Goal: Task Accomplishment & Management: Use online tool/utility

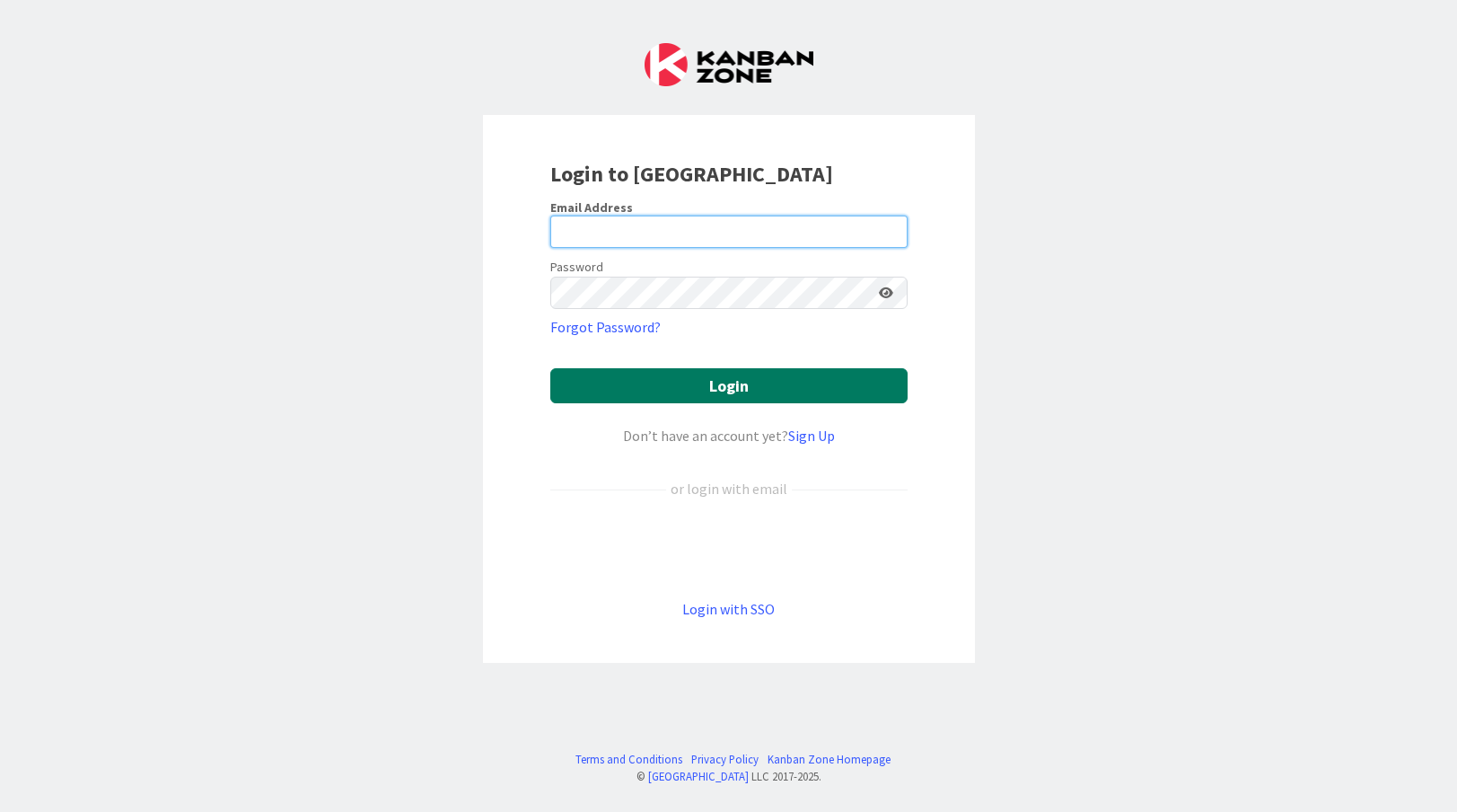
type input "[EMAIL_ADDRESS][DOMAIN_NAME]"
click at [675, 398] on button "Login" at bounding box center [728, 385] width 357 height 35
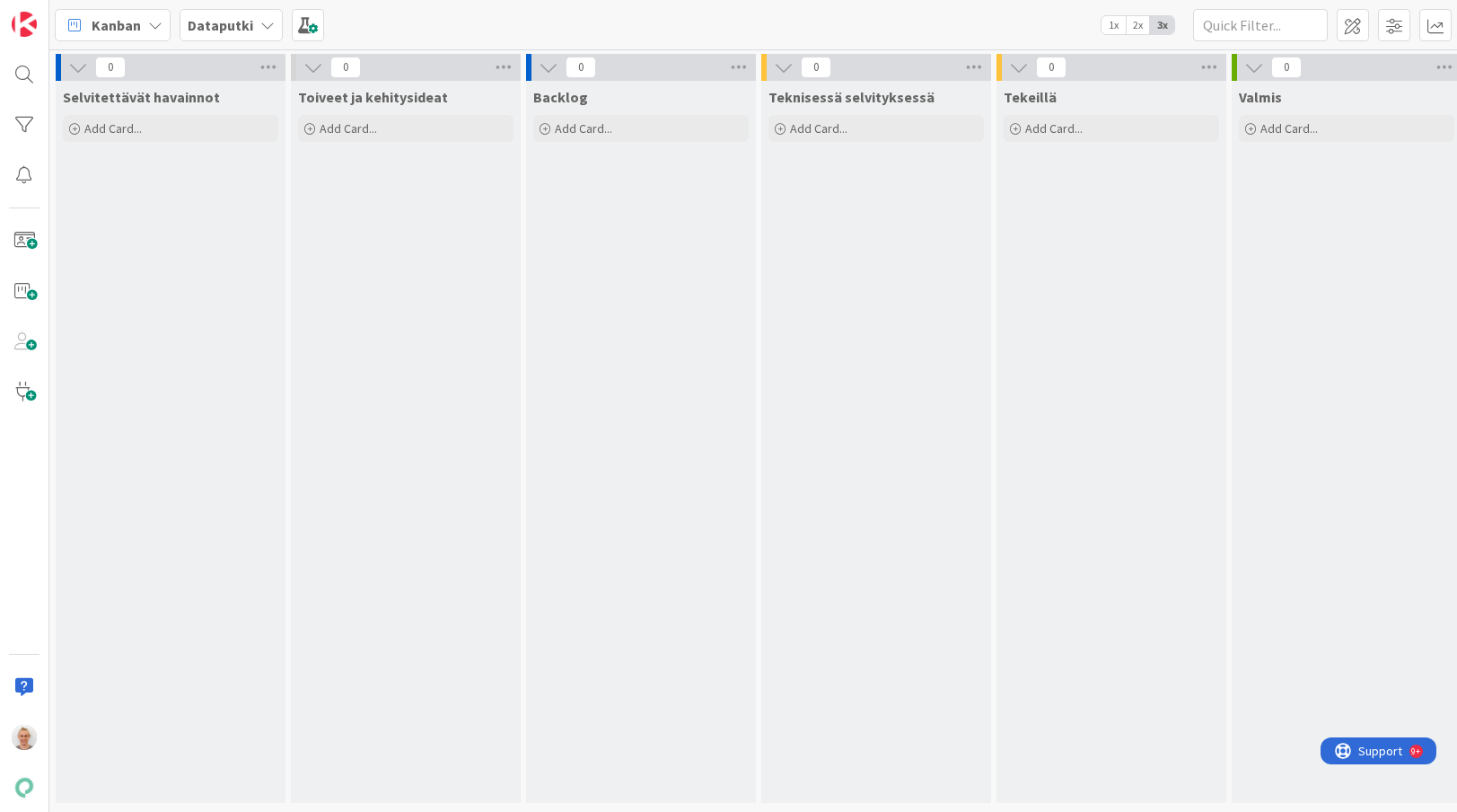
click at [264, 28] on icon at bounding box center [267, 24] width 14 height 14
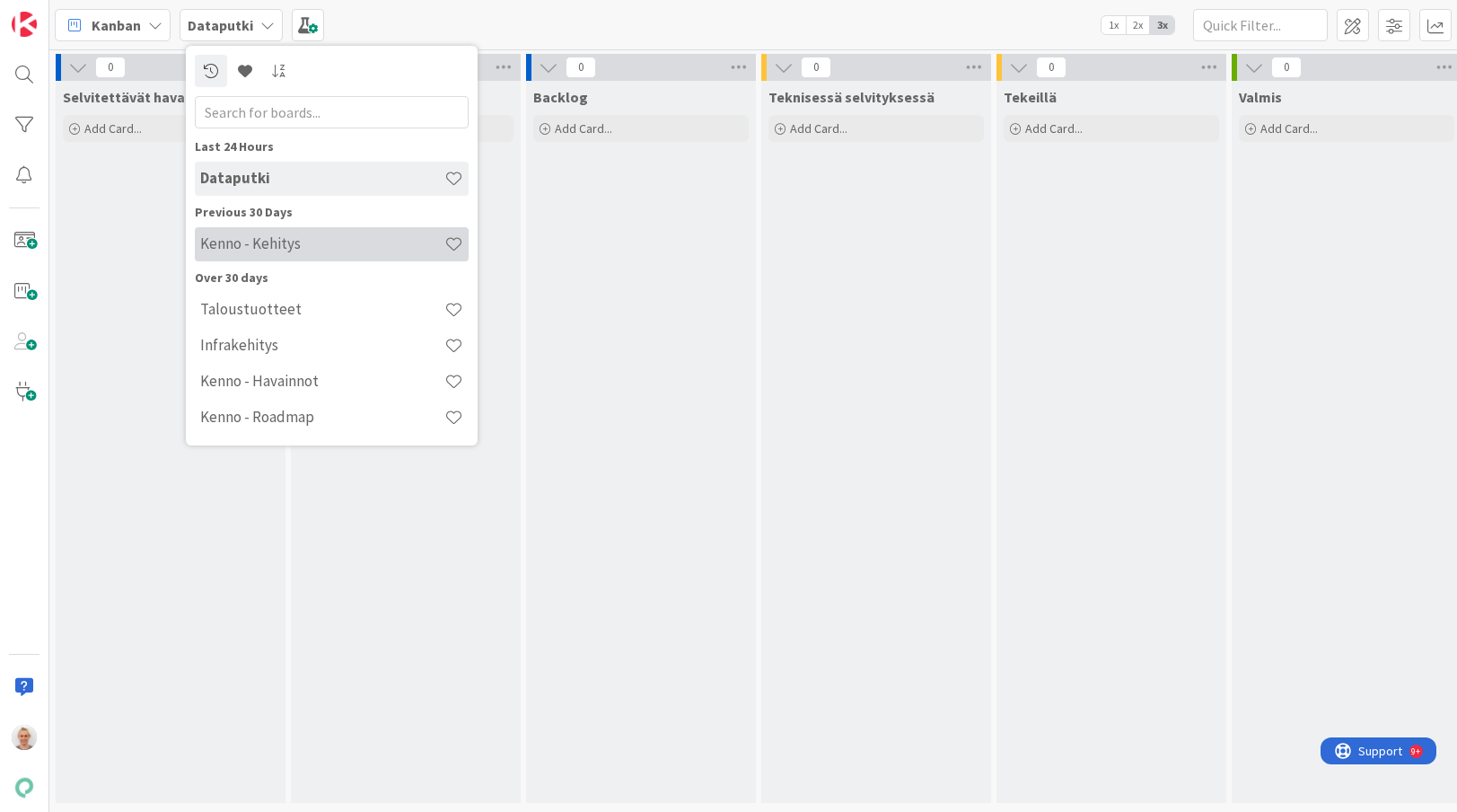
click at [287, 258] on div "Kenno - Kehitys" at bounding box center [332, 244] width 274 height 34
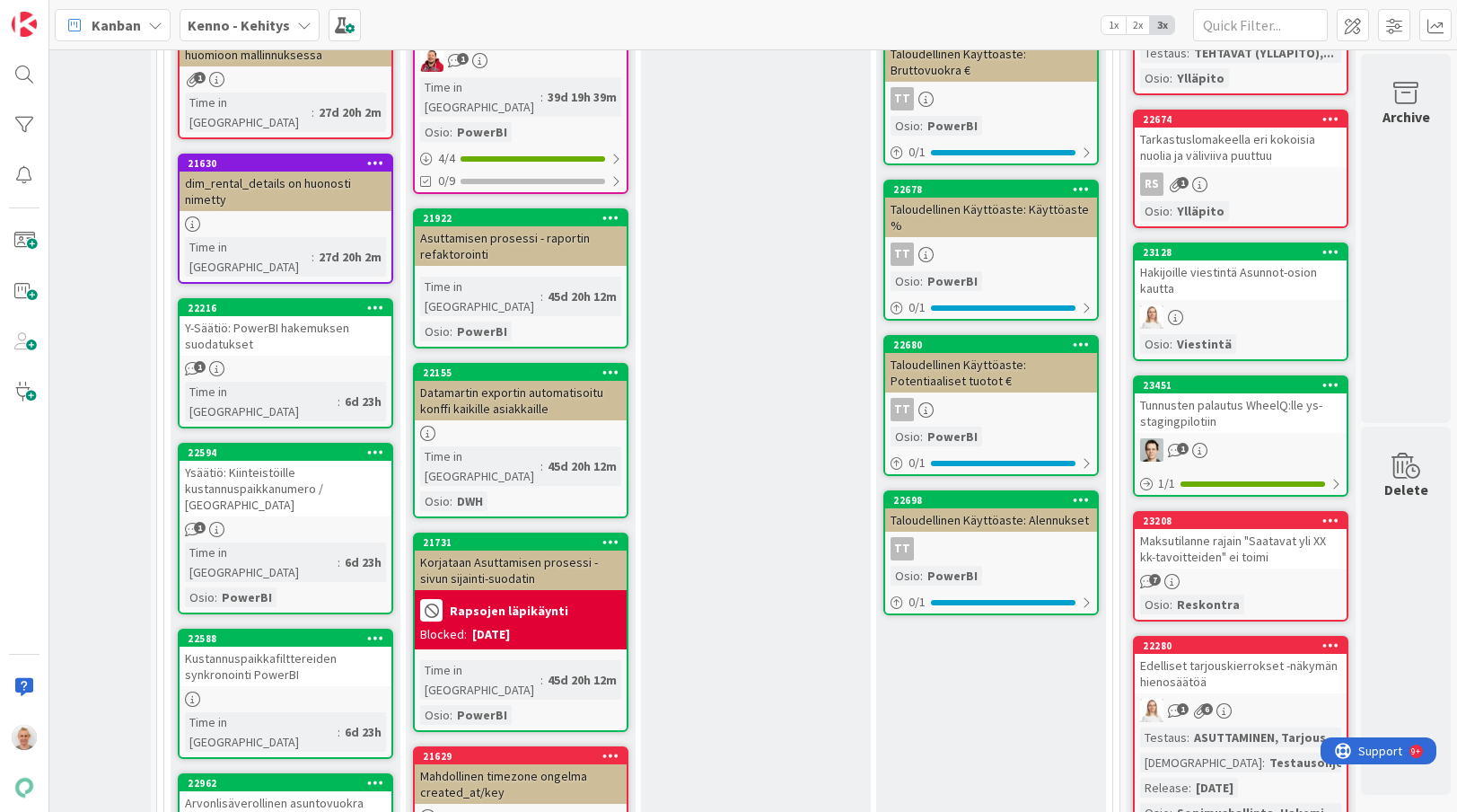
scroll to position [1453, 135]
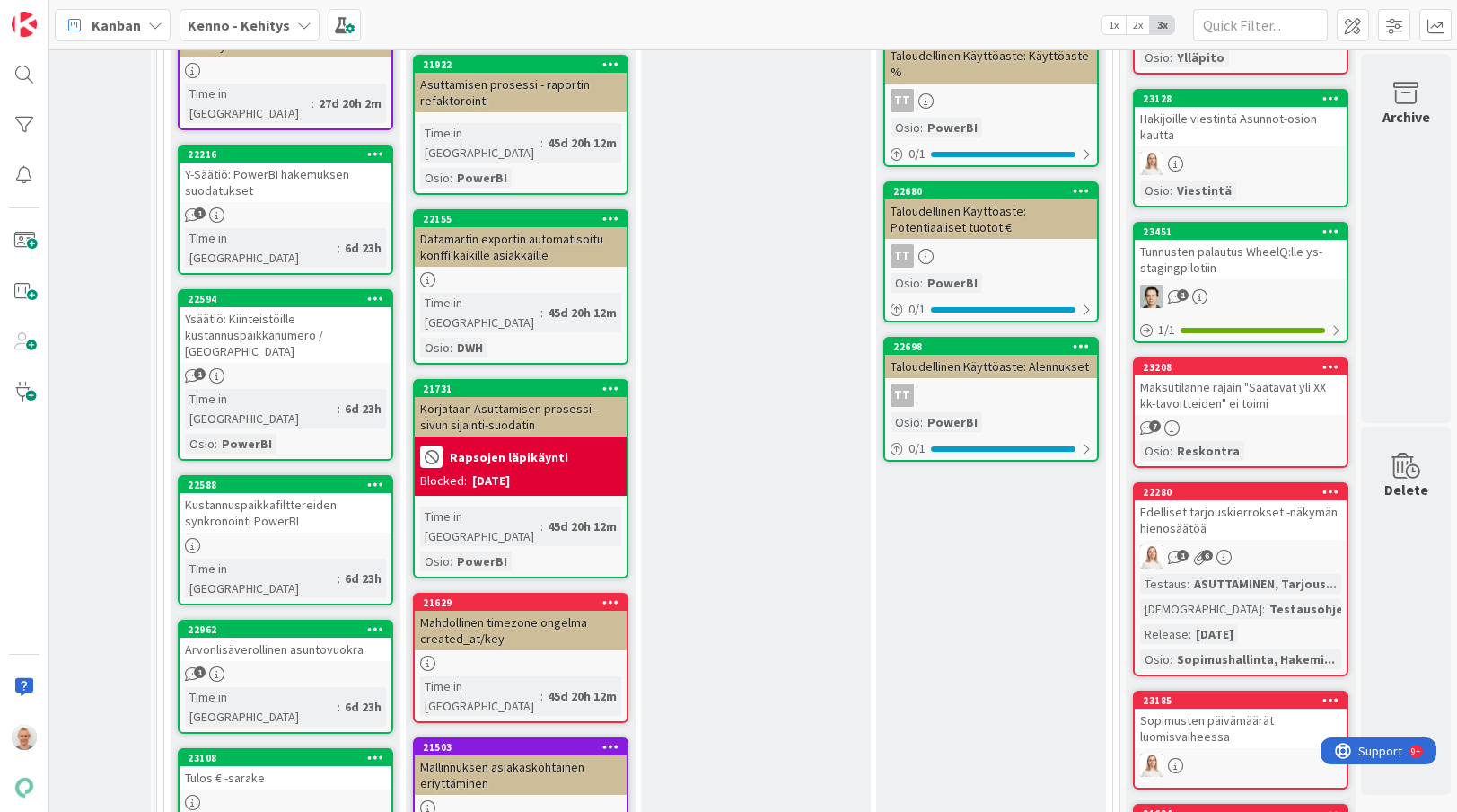
click at [697, 513] on div "In Progress (data + powerbi) Add Card... 22602 Hakemusmäärät väärin raportilla …" at bounding box center [756, 199] width 230 height 1766
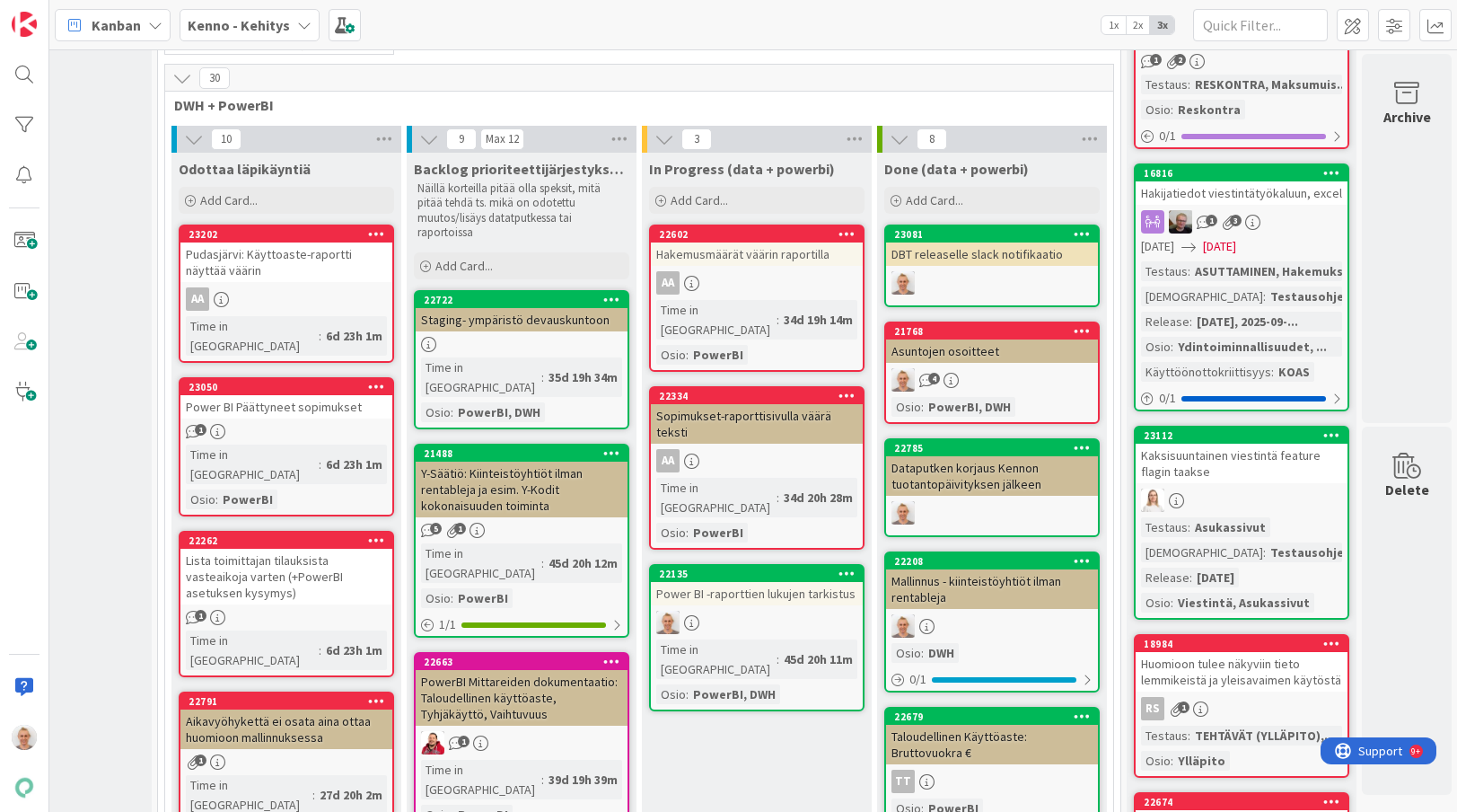
scroll to position [624, 134]
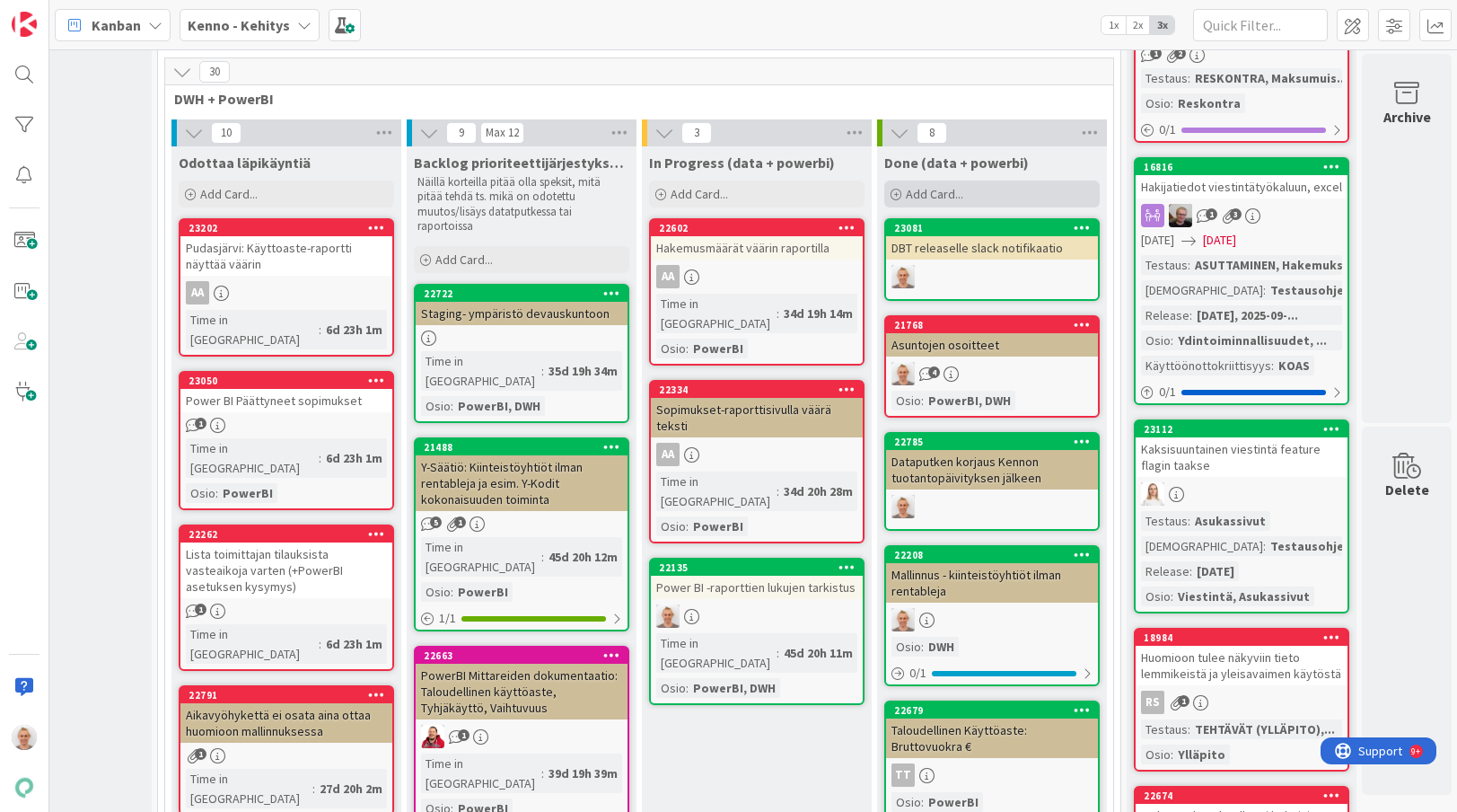
click at [972, 194] on div "Add Card..." at bounding box center [992, 193] width 216 height 27
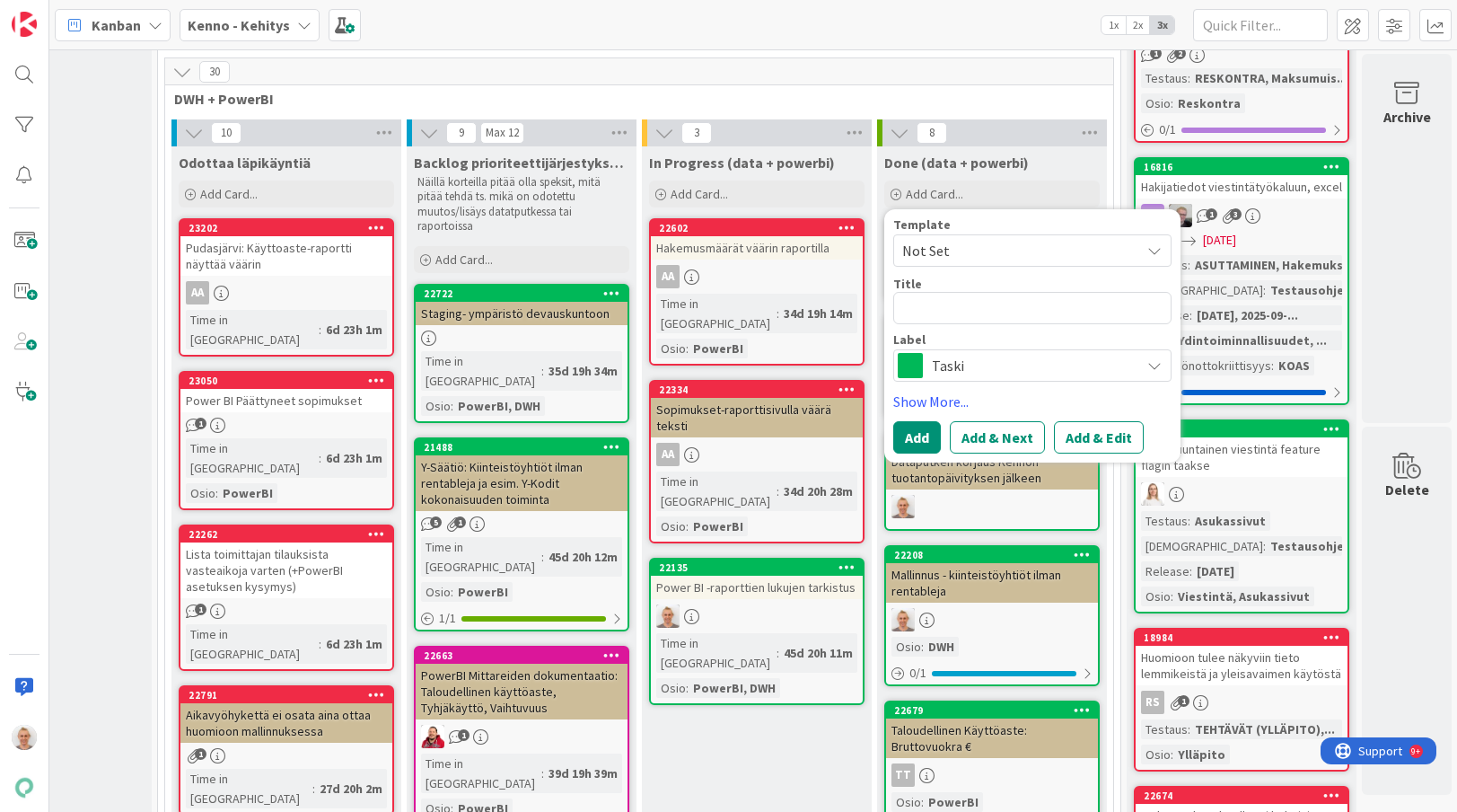
type textarea "x"
type textarea "P"
type textarea "x"
type textarea "PSO"
type textarea "x"
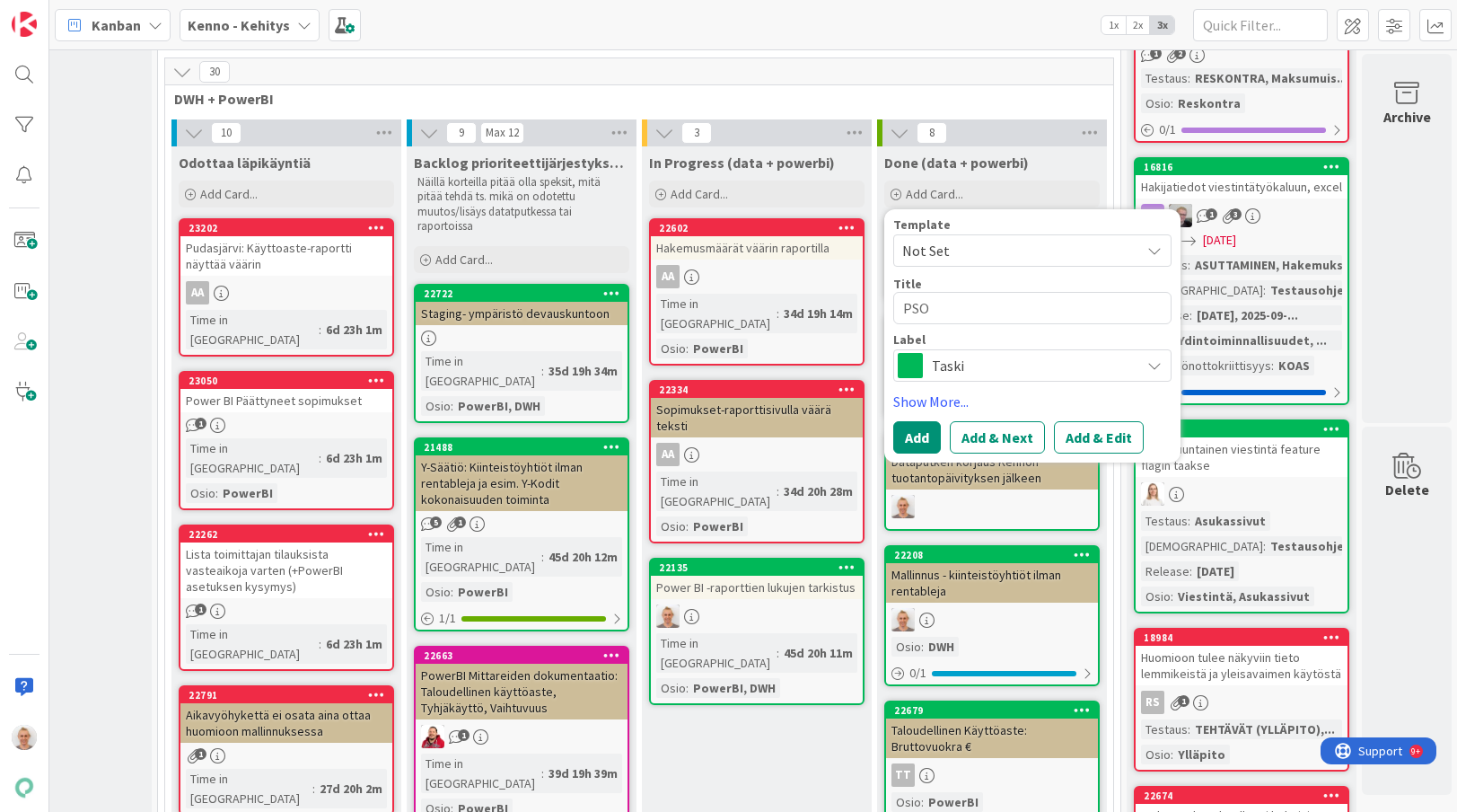
type textarea "PSOA"
type textarea "x"
type textarea "PSOAS"
type textarea "x"
type textarea "PSOAS d"
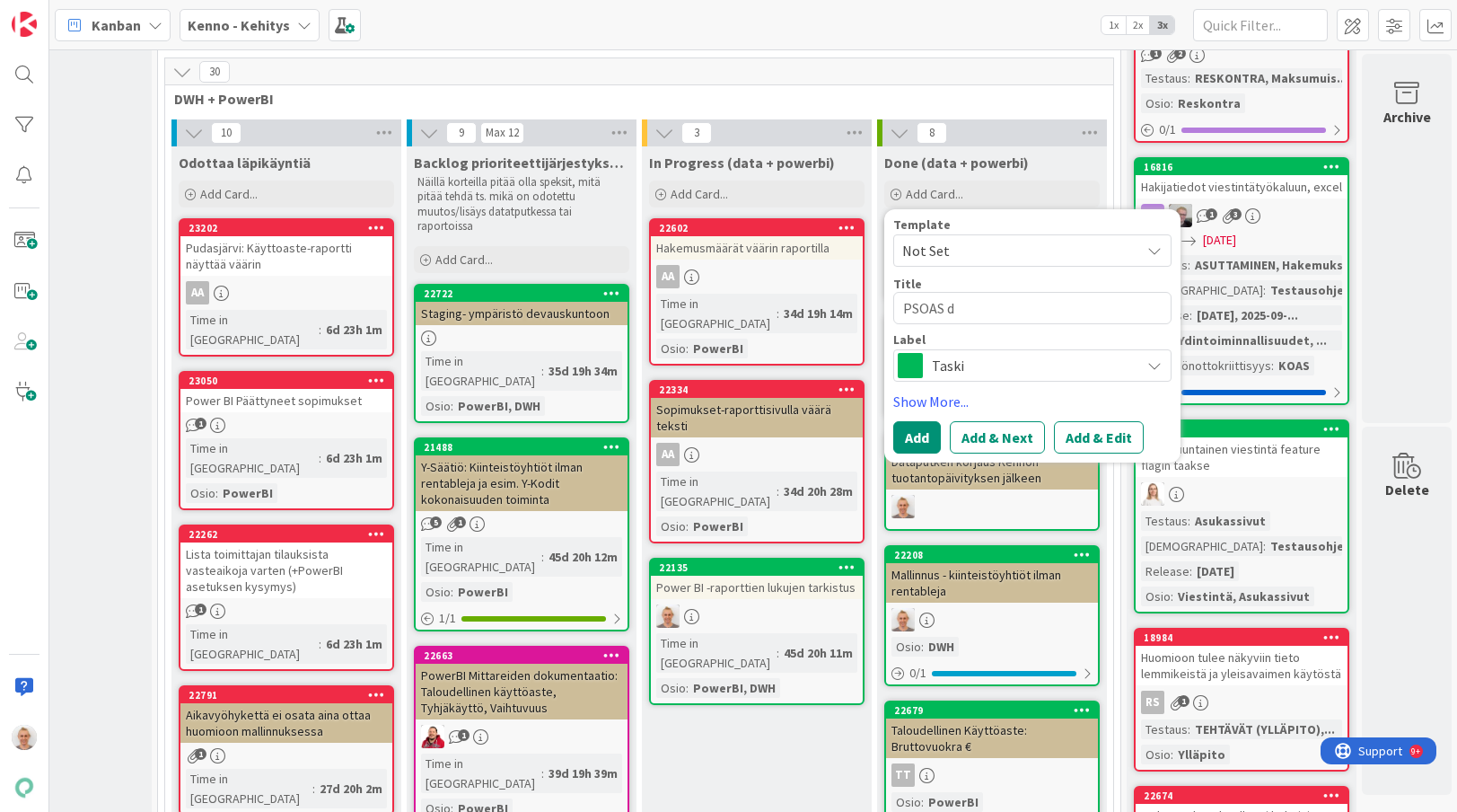
type textarea "x"
type textarea "PSOAS dw"
type textarea "x"
type textarea "PSOAS dwh"
type textarea "x"
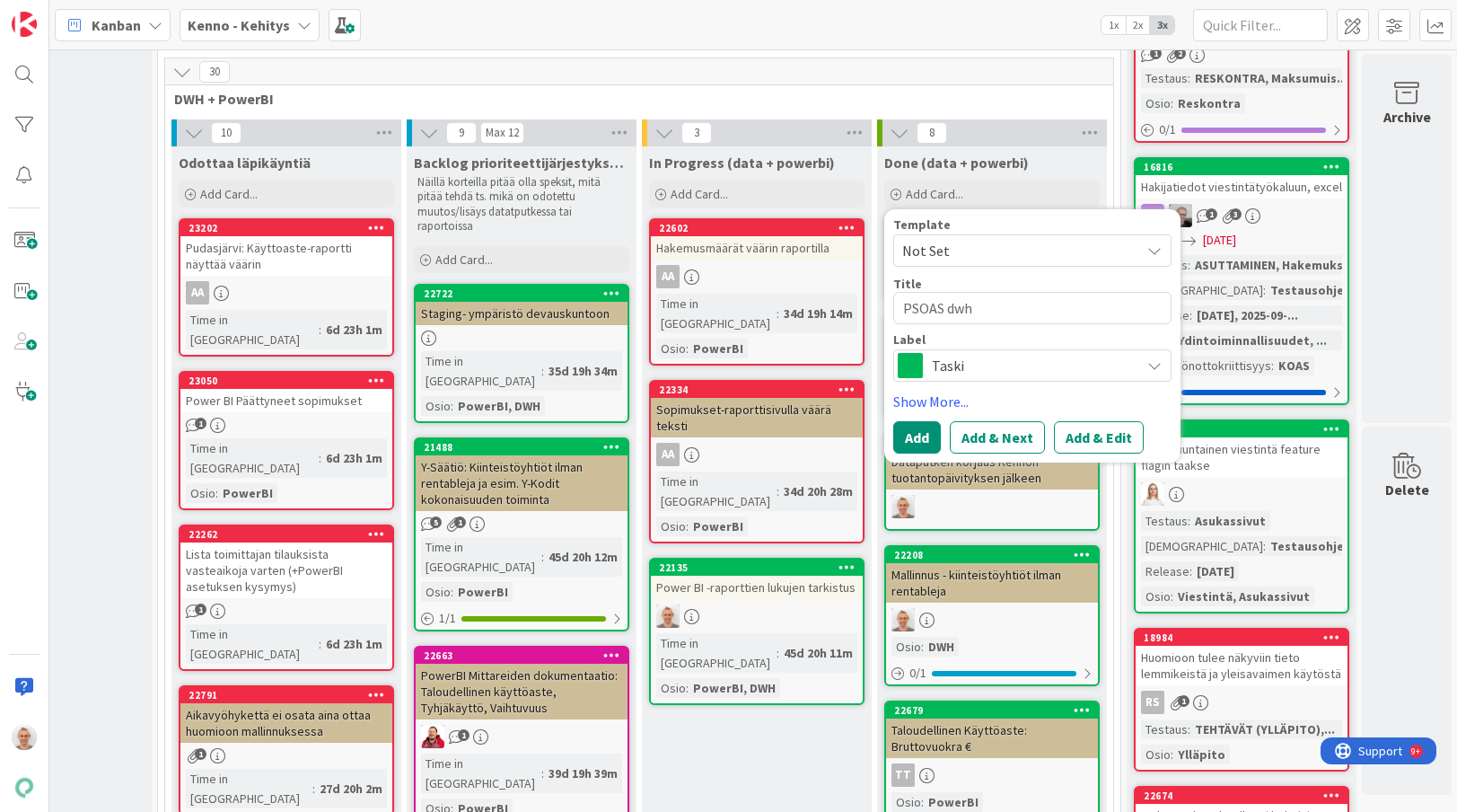
type textarea "PSOAS dwh"
type textarea "x"
type textarea "PSOAS dwh +"
type textarea "x"
type textarea "PSOAS dwh +"
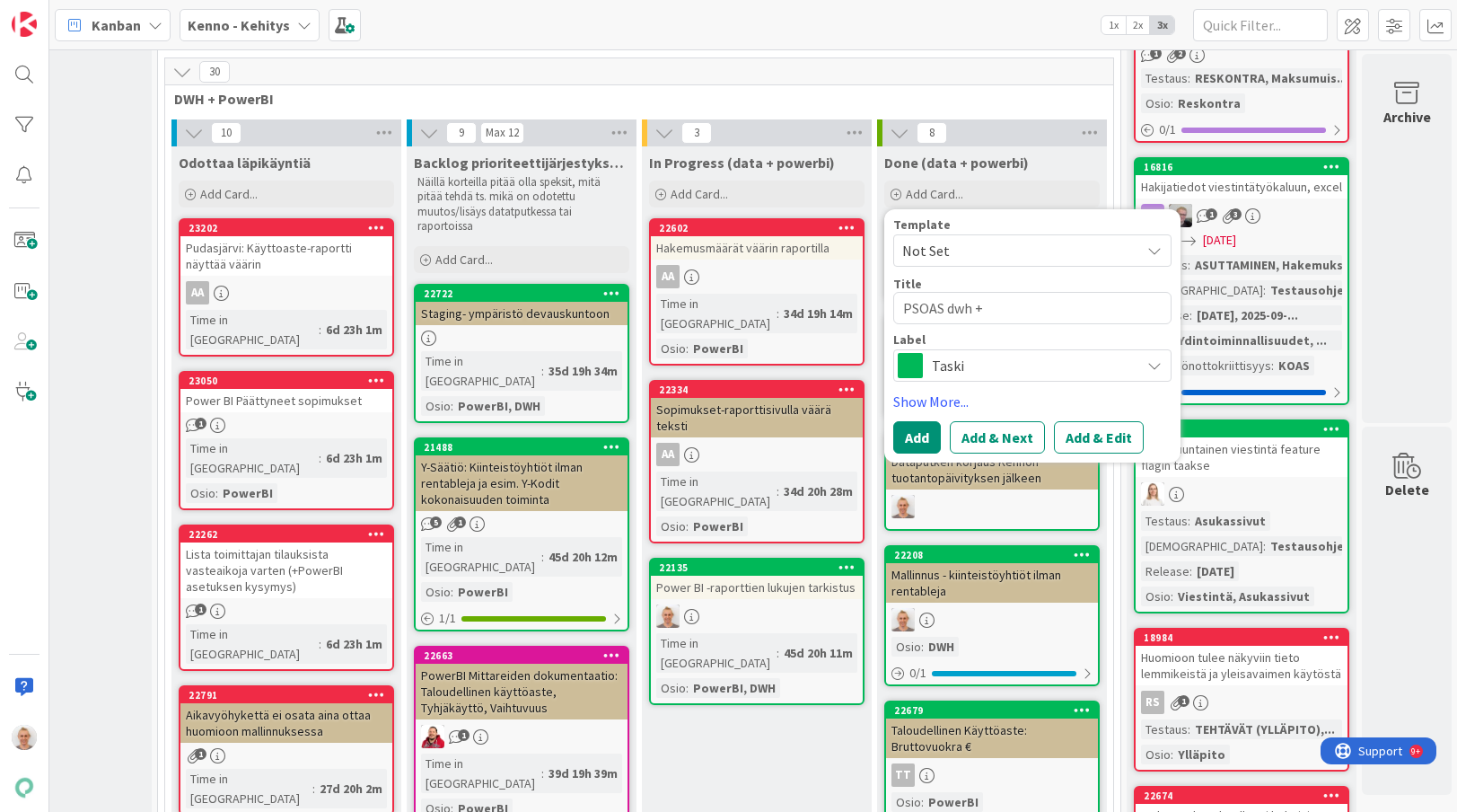
type textarea "x"
type textarea "PSOAS dwh +"
type textarea "x"
type textarea "PSOAS dwh"
type textarea "x"
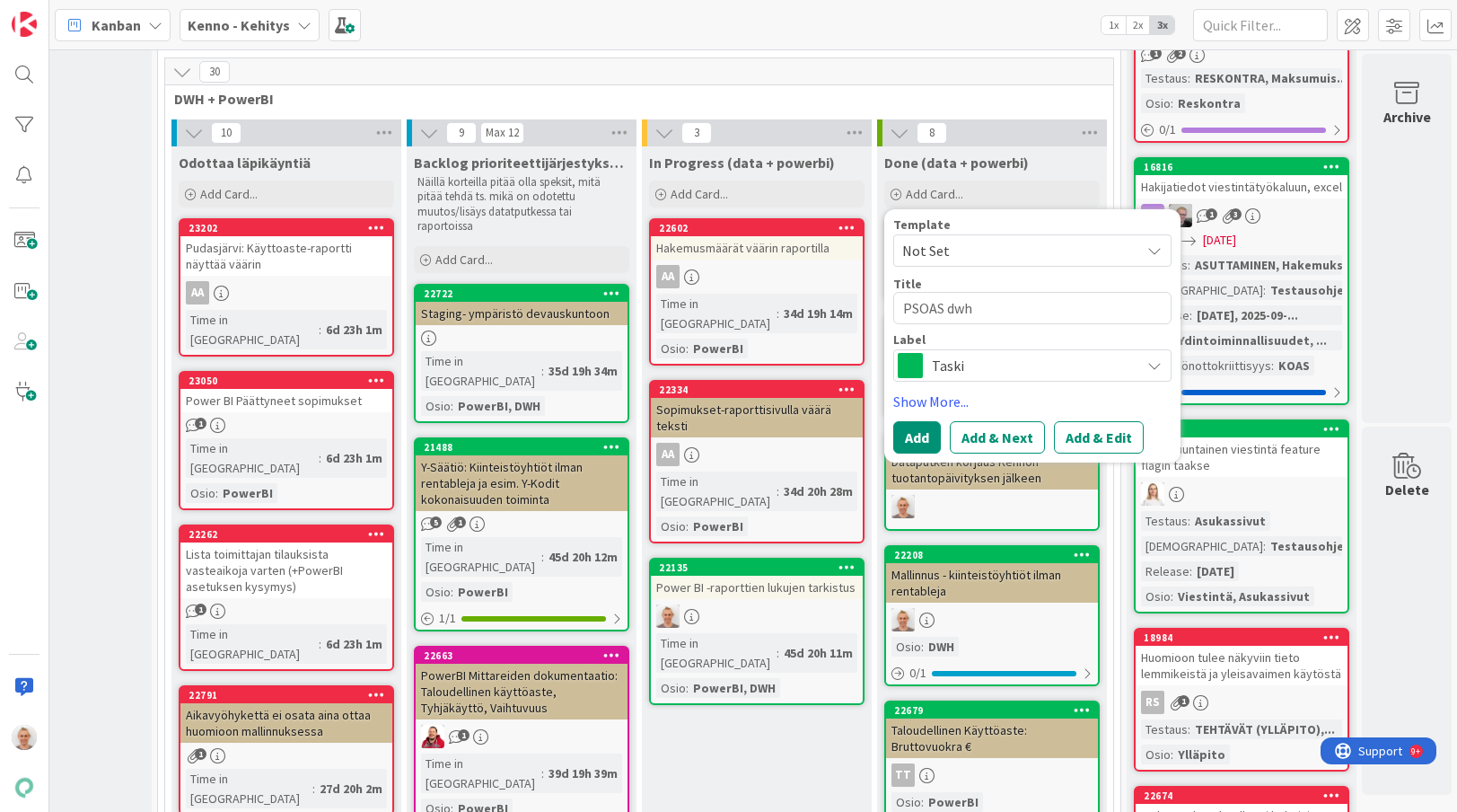
type textarea "PSOAS dwh"
type textarea "x"
type textarea "PSOAS dw"
type textarea "x"
type textarea "PSOAS d"
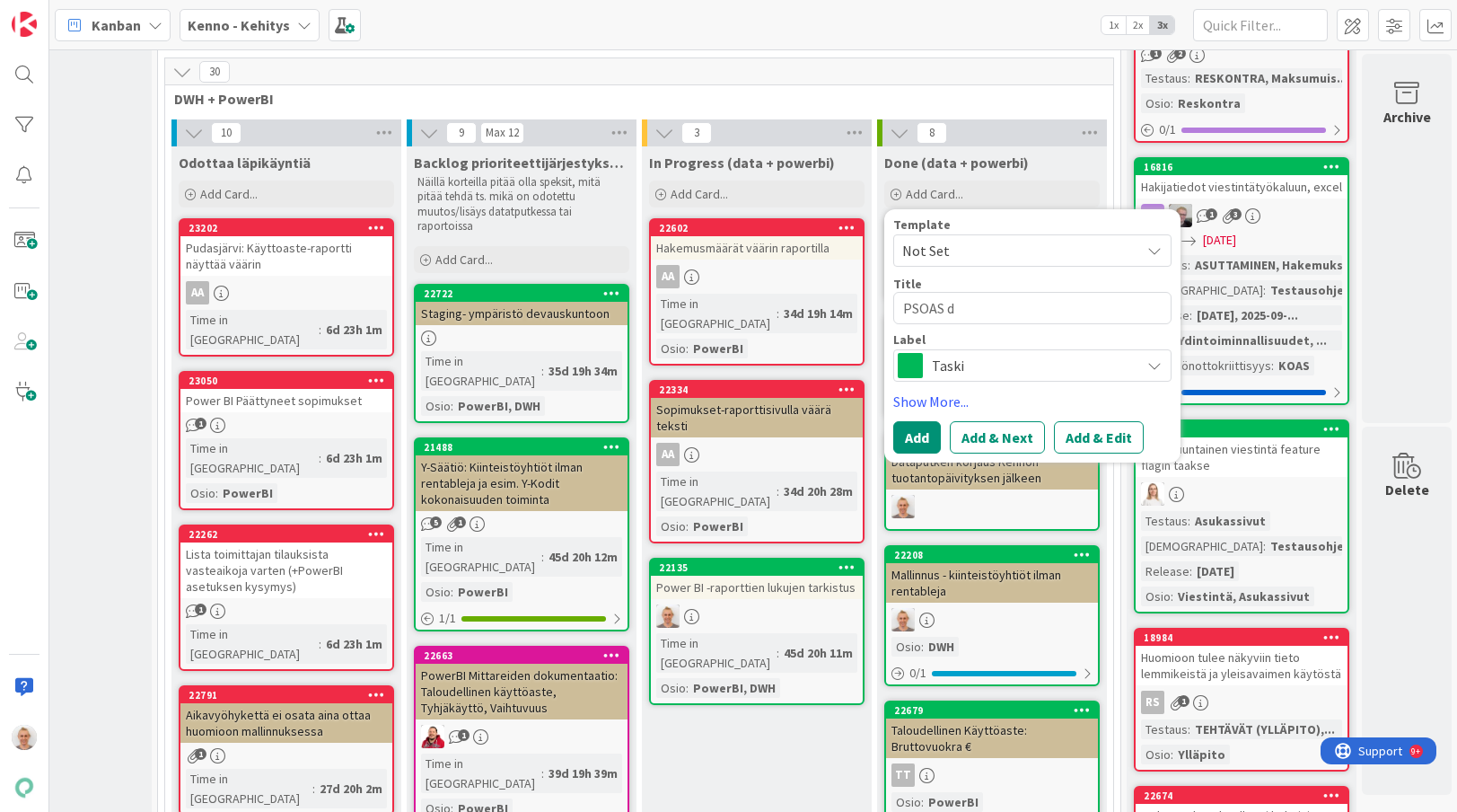
type textarea "x"
type textarea "PSOAS"
type textarea "x"
type textarea "PSOAS"
click at [928, 421] on button "Add" at bounding box center [917, 437] width 48 height 32
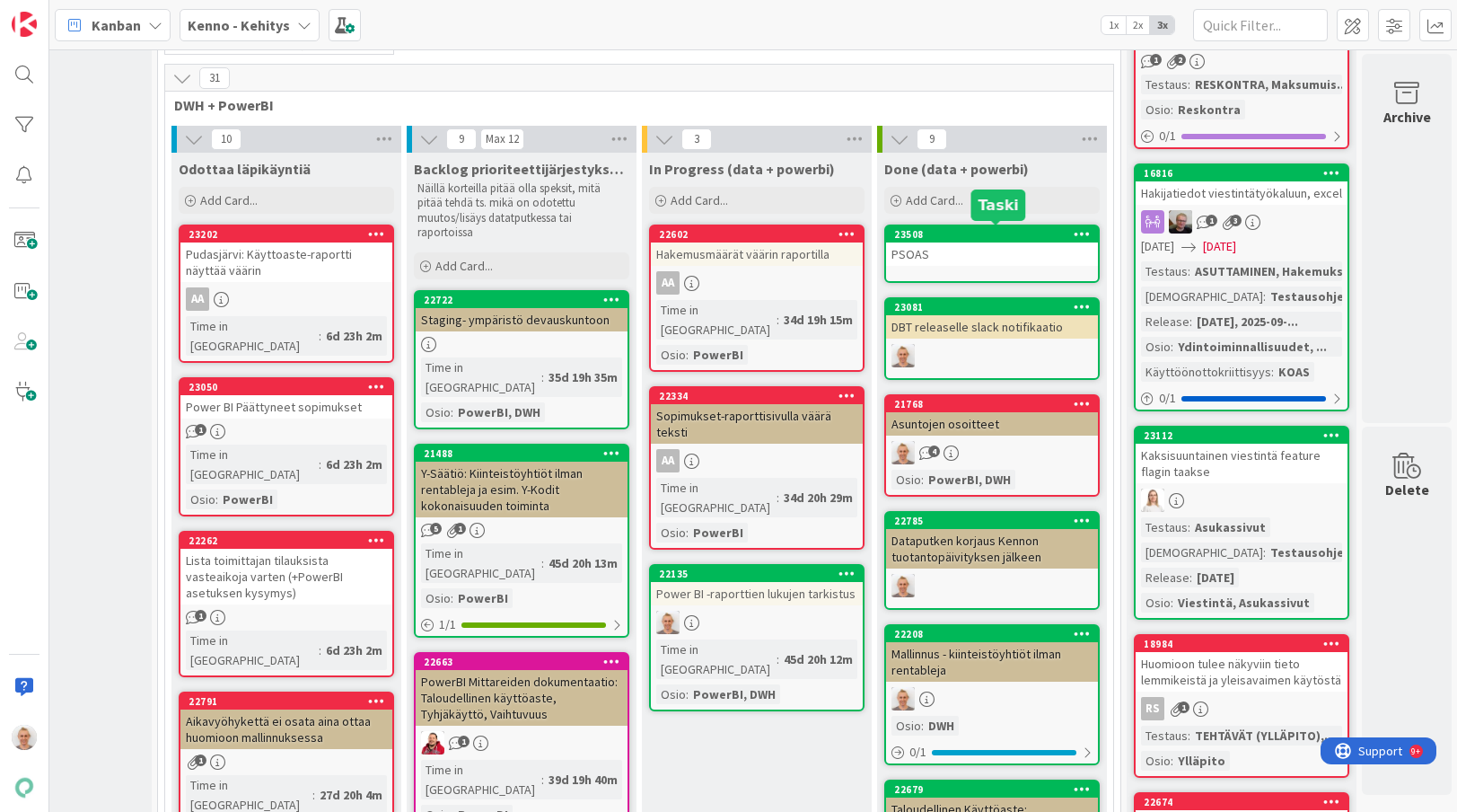
scroll to position [624, 131]
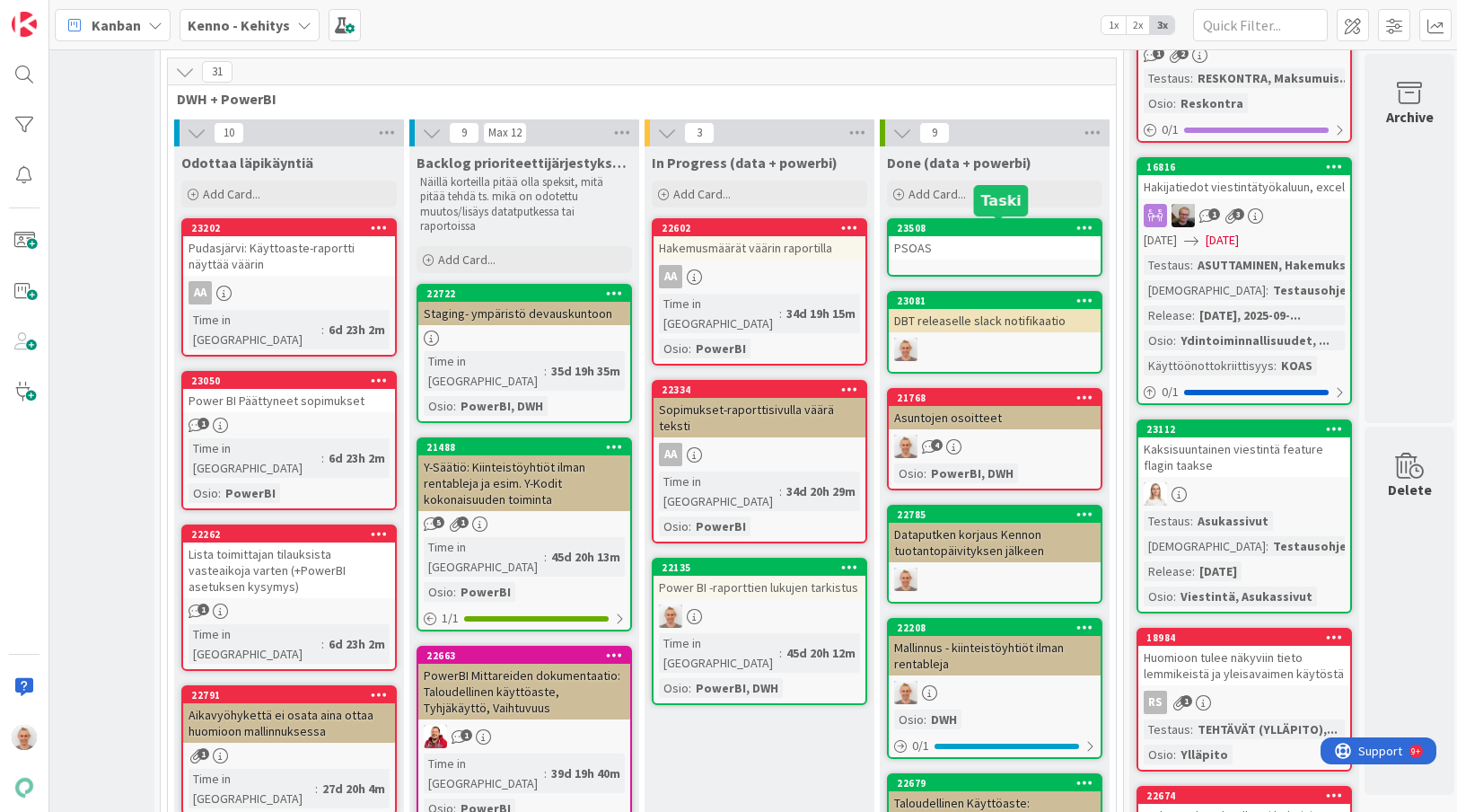
click at [998, 251] on div "PSOAS" at bounding box center [995, 248] width 212 height 23
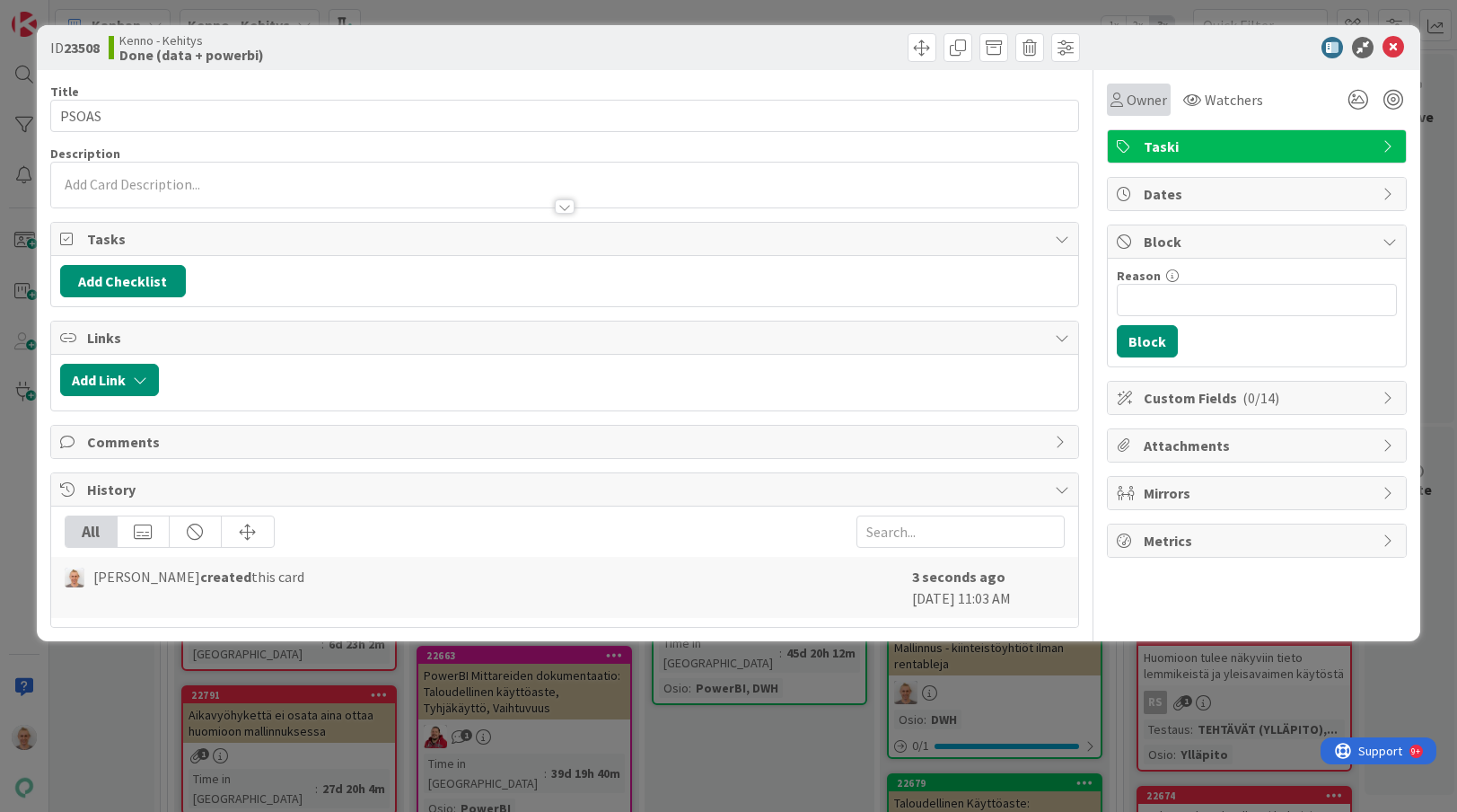
click at [1153, 105] on span "Owner" at bounding box center [1147, 99] width 40 height 22
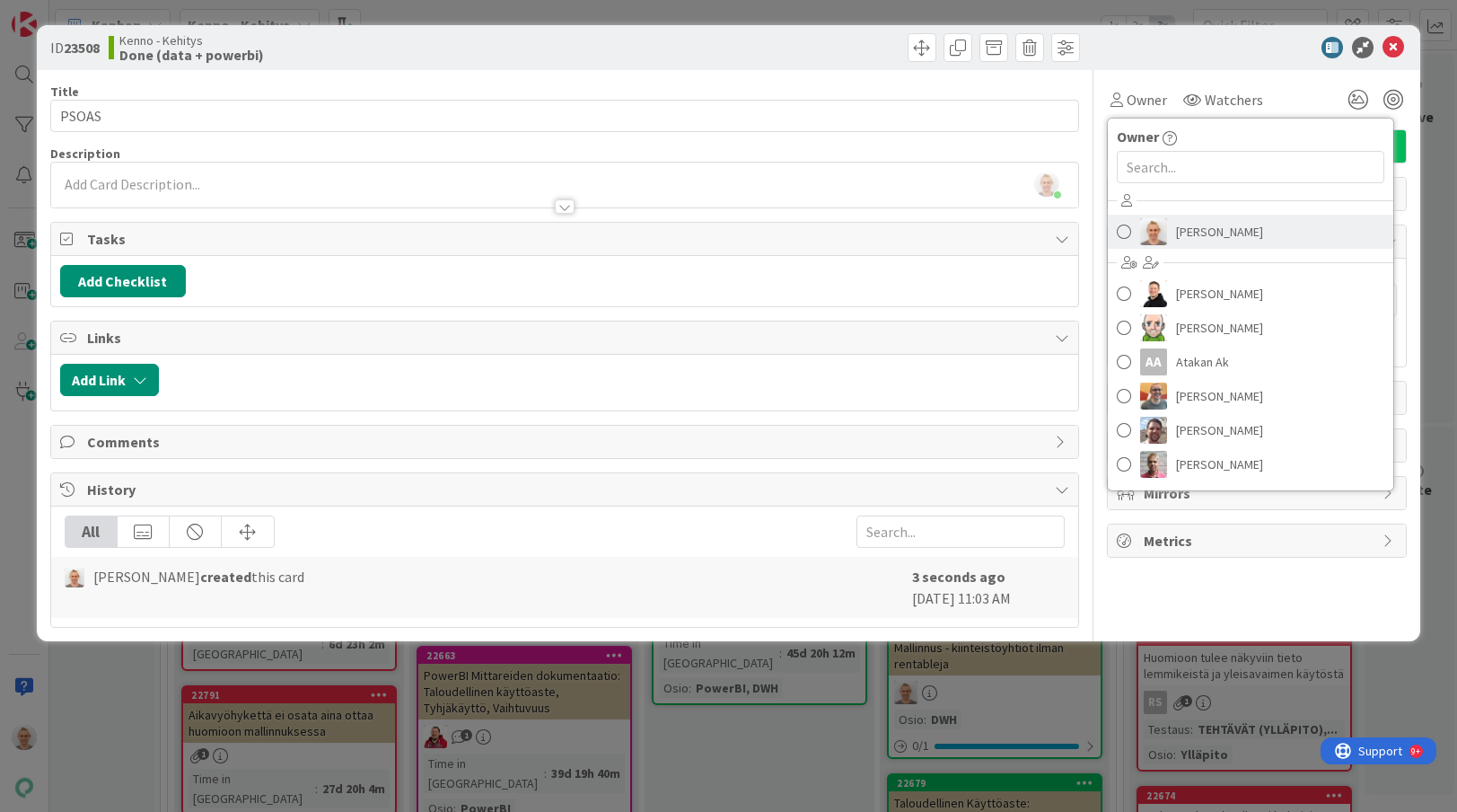
click at [1125, 232] on span at bounding box center [1123, 232] width 14 height 27
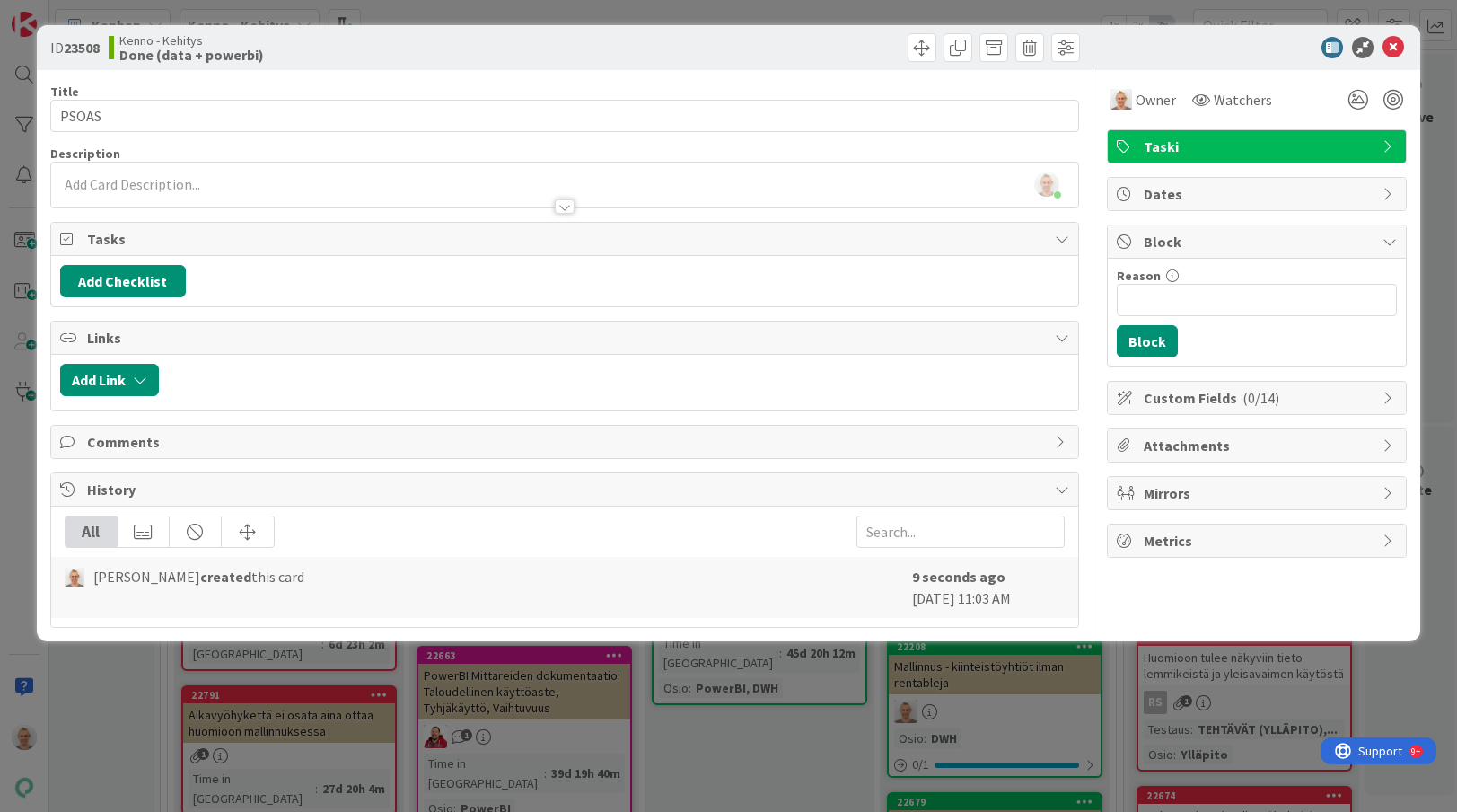
click at [781, 165] on div "[PERSON_NAME] just joined" at bounding box center [565, 185] width 1028 height 45
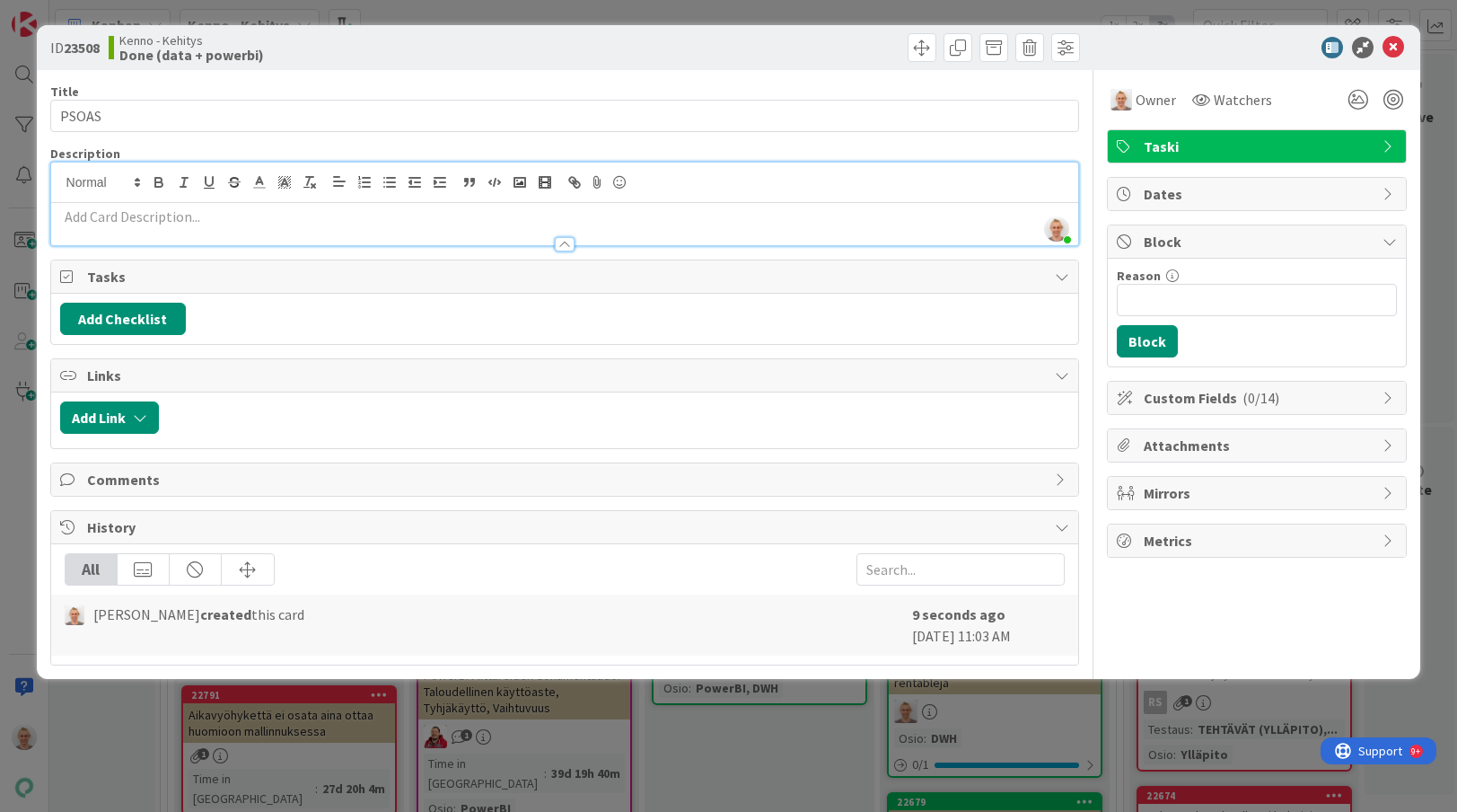
click at [722, 210] on p at bounding box center [564, 217] width 1010 height 21
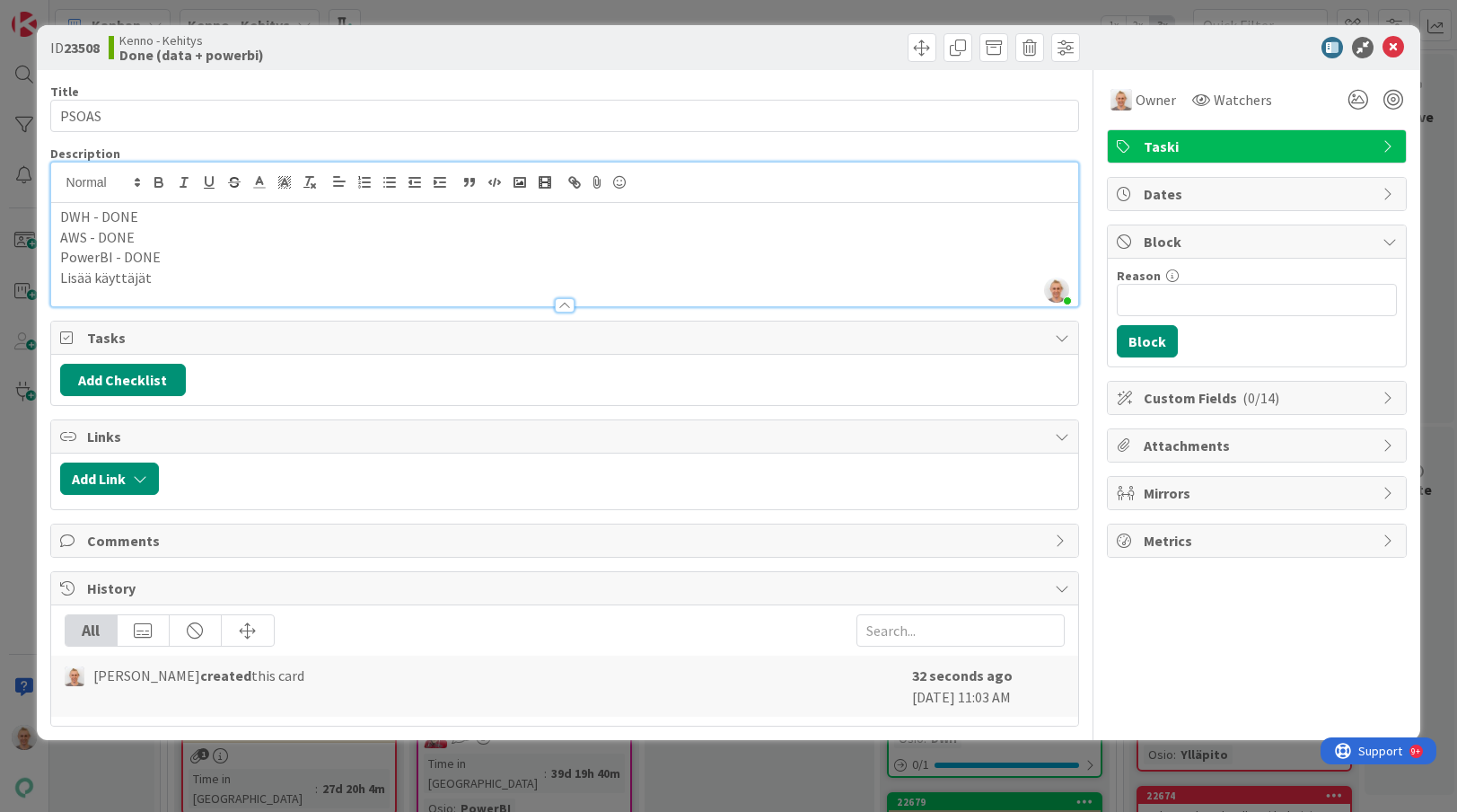
click at [279, 757] on div "ID 23508 [PERSON_NAME] Done (data + powerbi) Title 5 / 128 PSOAS Description [P…" at bounding box center [728, 406] width 1457 height 812
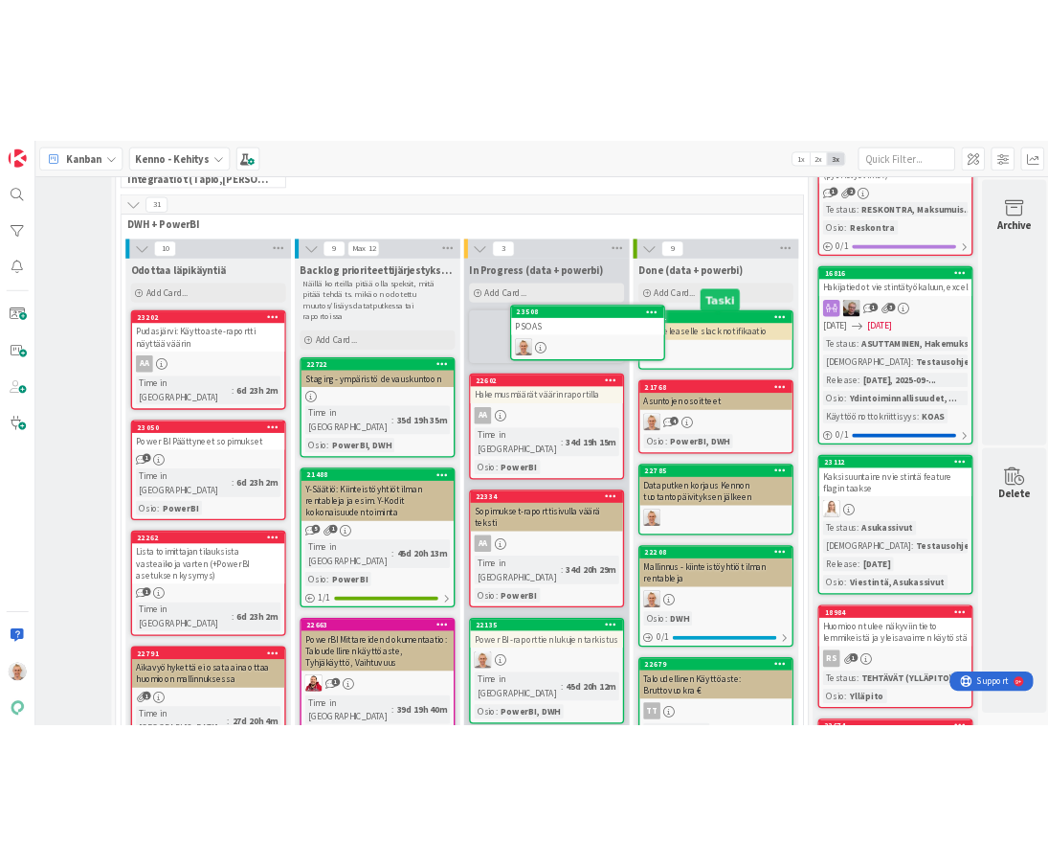
scroll to position [638, 140]
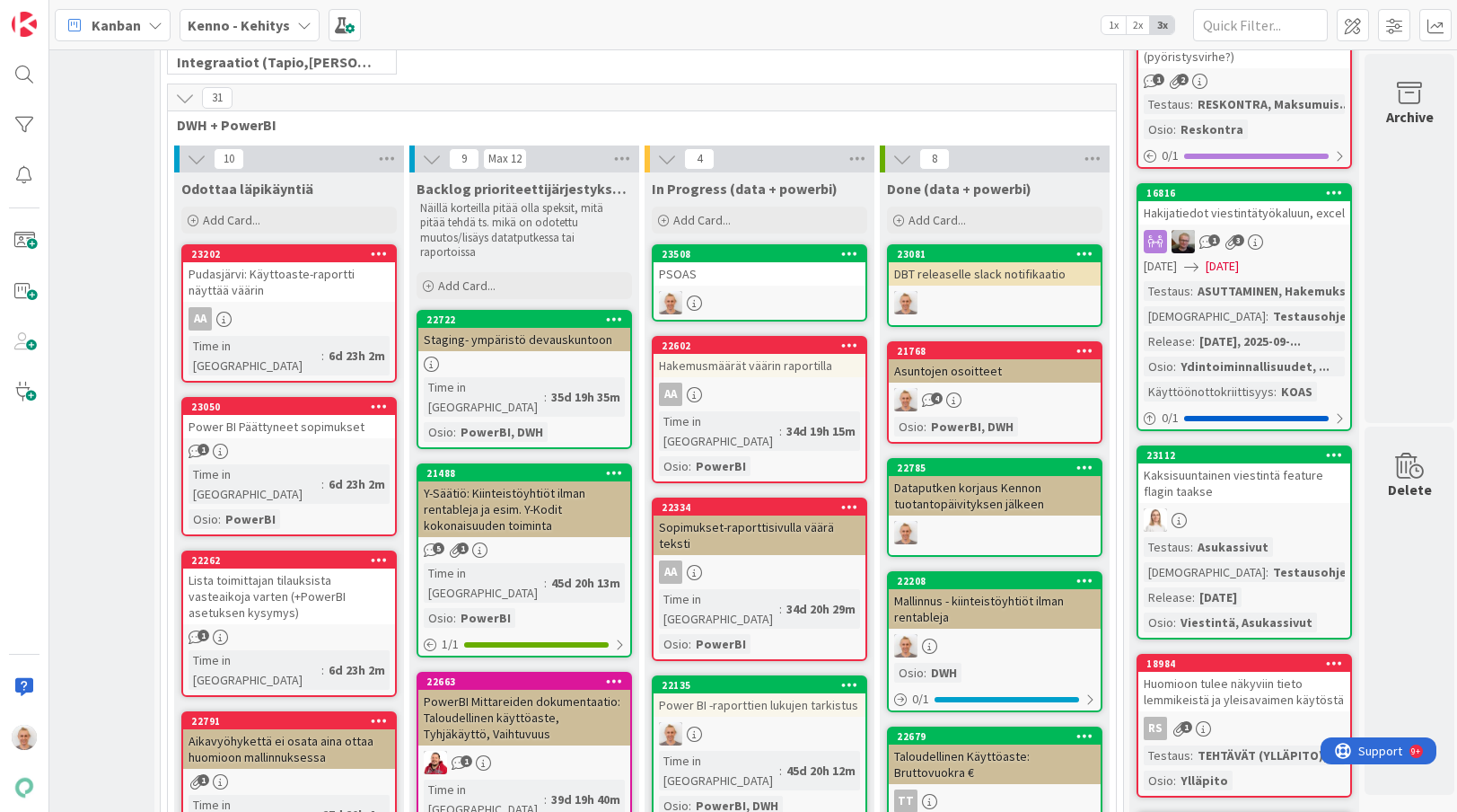
drag, startPoint x: 984, startPoint y: 253, endPoint x: 694, endPoint y: 198, distance: 295.2
